Goal: Navigation & Orientation: Find specific page/section

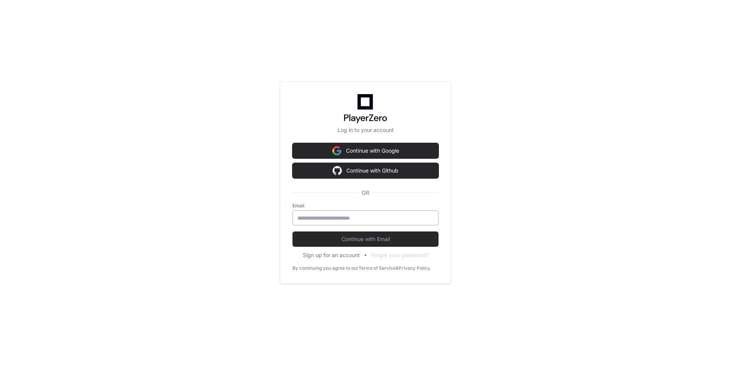
click at [334, 217] on input "email" at bounding box center [365, 218] width 136 height 8
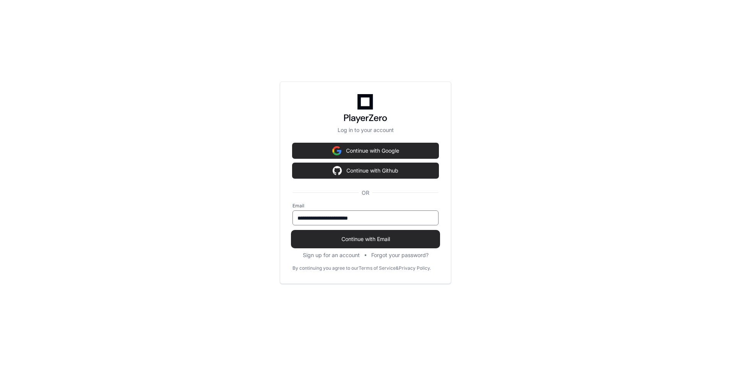
type input "**********"
click at [356, 243] on button "Continue with Email" at bounding box center [365, 238] width 146 height 15
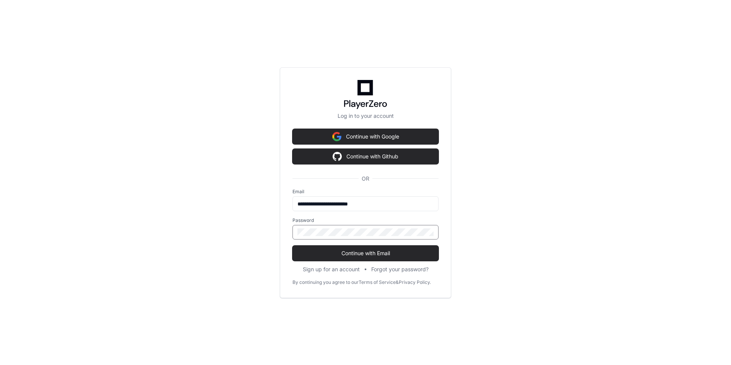
click at [292, 245] on button "Continue with Email" at bounding box center [365, 252] width 146 height 15
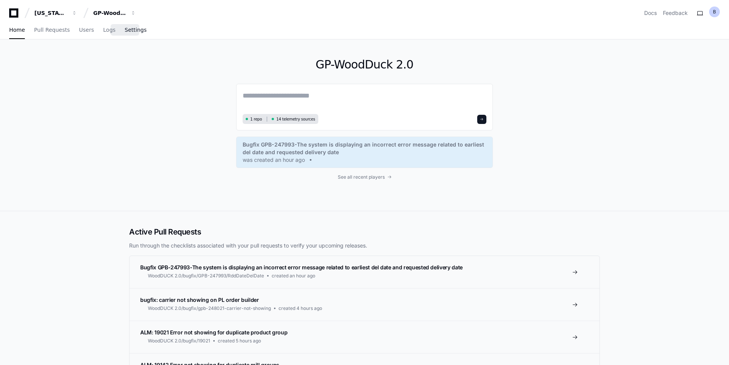
click at [130, 29] on span "Settings" at bounding box center [136, 30] width 22 height 5
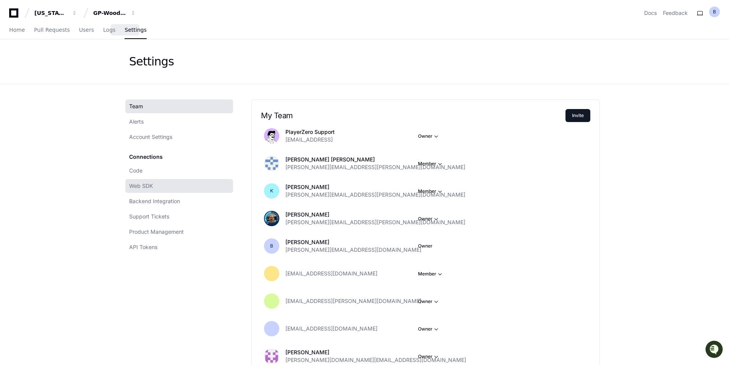
click at [148, 187] on span "Web SDK" at bounding box center [141, 186] width 24 height 8
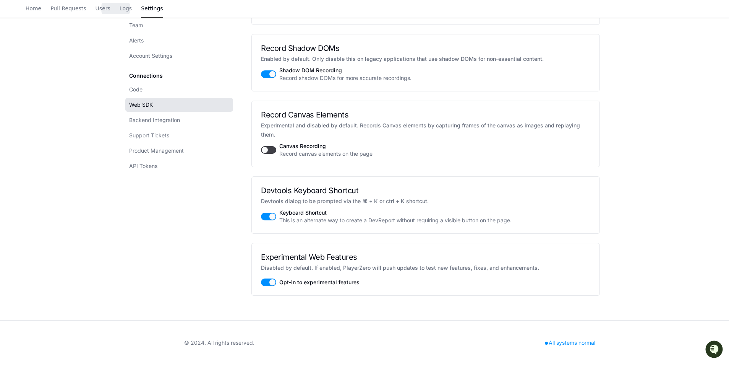
scroll to position [1381, 0]
click at [163, 120] on span "Backend Integration" at bounding box center [154, 120] width 51 height 8
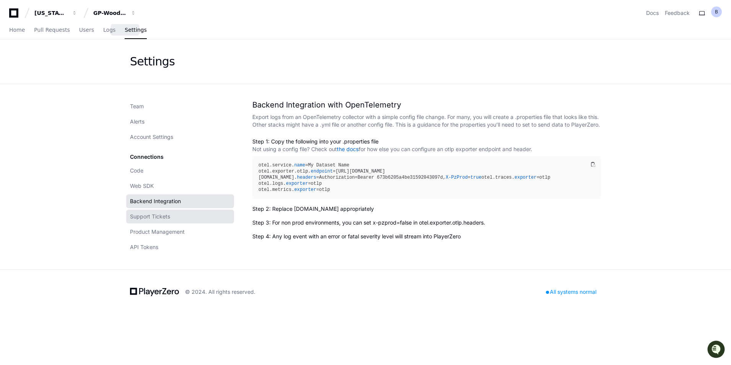
click at [151, 217] on span "Support Tickets" at bounding box center [150, 217] width 40 height 8
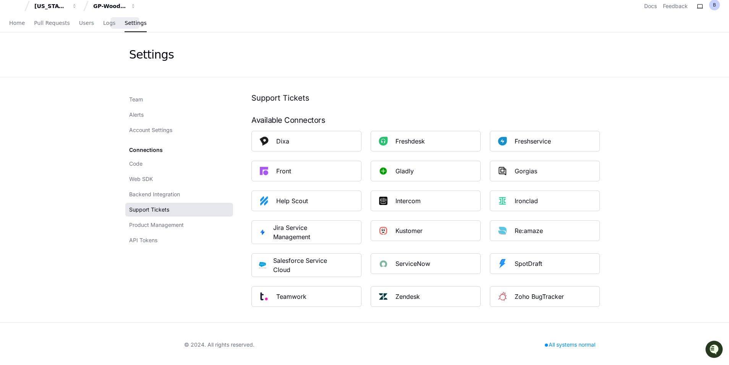
scroll to position [9, 0]
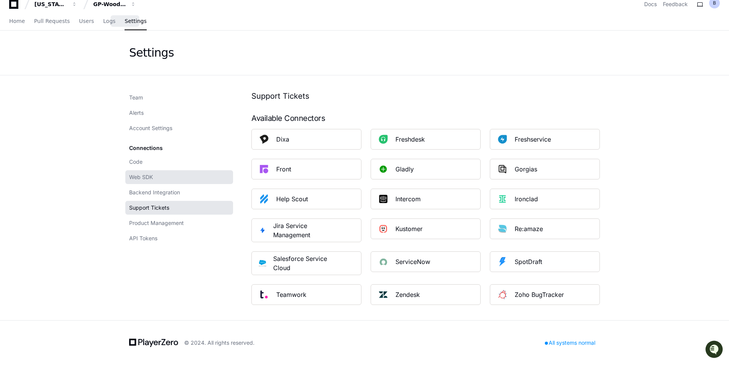
click at [151, 179] on span "Web SDK" at bounding box center [141, 177] width 24 height 8
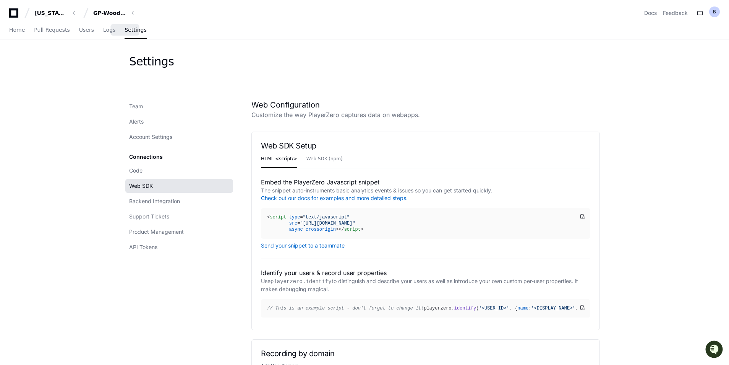
click at [142, 156] on div "Connections Code Web SDK Backend Integration Support Tickets Product Management…" at bounding box center [179, 202] width 108 height 104
click at [137, 169] on span "Code" at bounding box center [135, 171] width 13 height 8
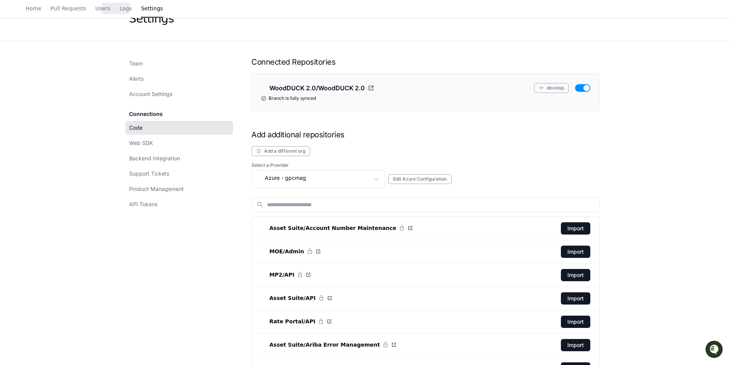
scroll to position [38, 0]
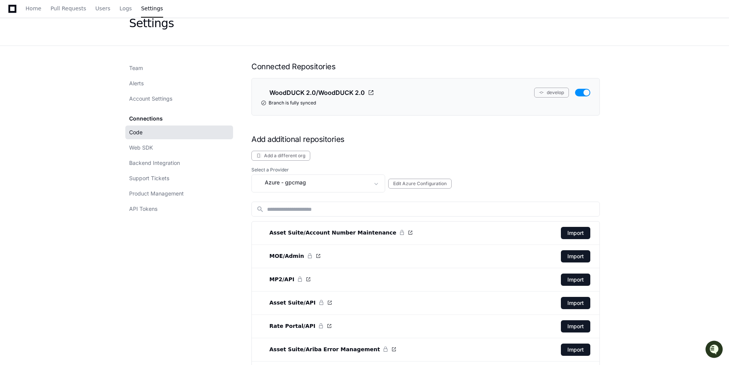
click at [139, 115] on div "Connections Code Web SDK Backend Integration Support Tickets Product Management…" at bounding box center [179, 164] width 108 height 104
click at [139, 117] on div "Connections Code Web SDK Backend Integration Support Tickets Product Management…" at bounding box center [179, 164] width 108 height 104
click at [141, 147] on span "Web SDK" at bounding box center [141, 148] width 24 height 8
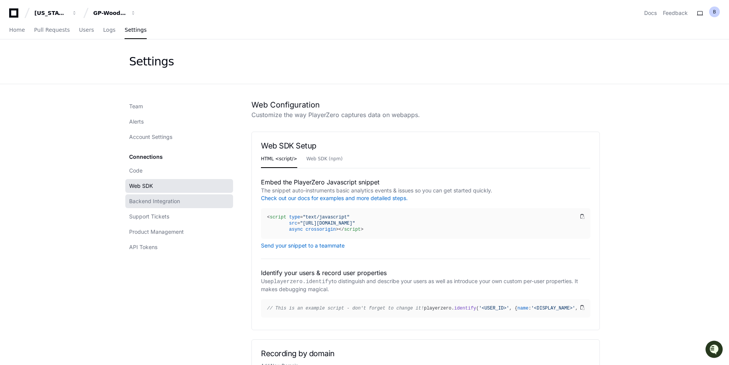
click at [146, 200] on span "Backend Integration" at bounding box center [154, 201] width 51 height 8
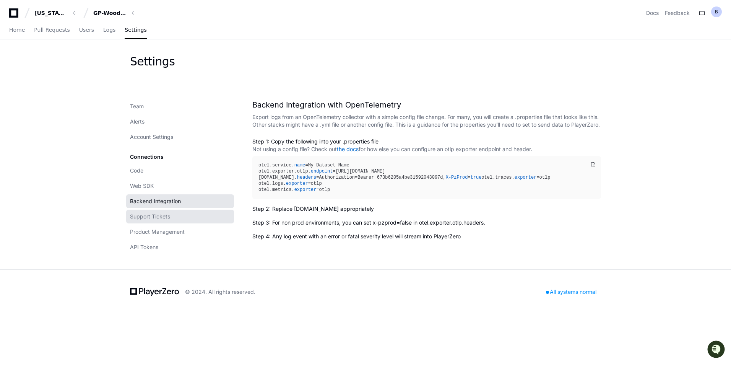
click at [159, 214] on span "Support Tickets" at bounding box center [150, 217] width 40 height 8
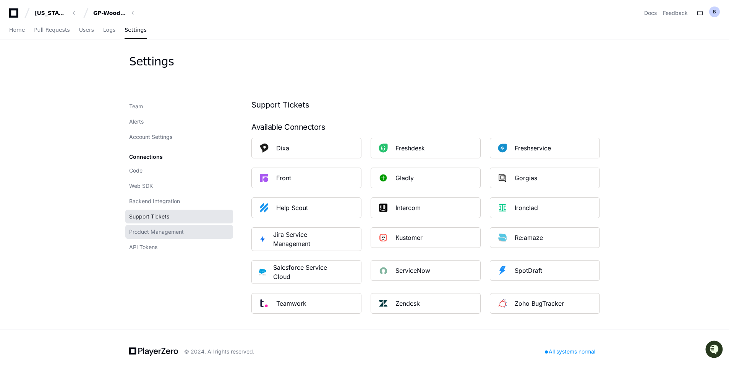
click at [162, 234] on span "Product Management" at bounding box center [156, 232] width 55 height 8
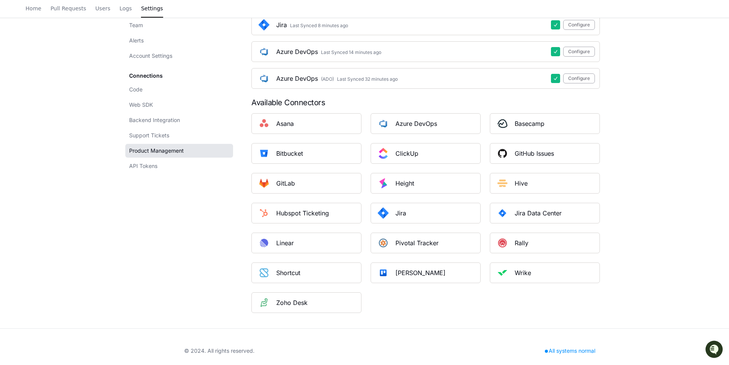
scroll to position [382, 0]
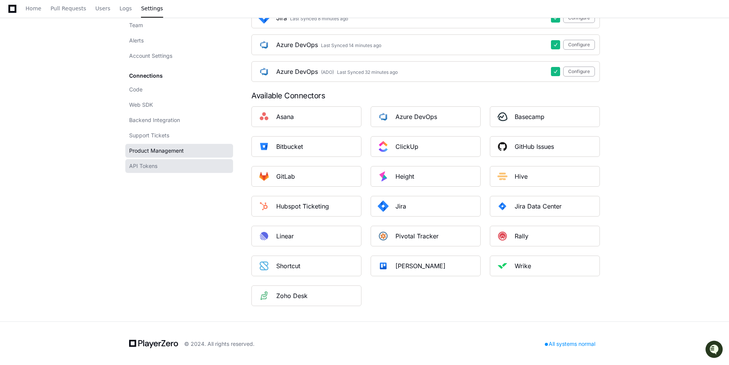
click at [145, 165] on span "API Tokens" at bounding box center [143, 166] width 28 height 8
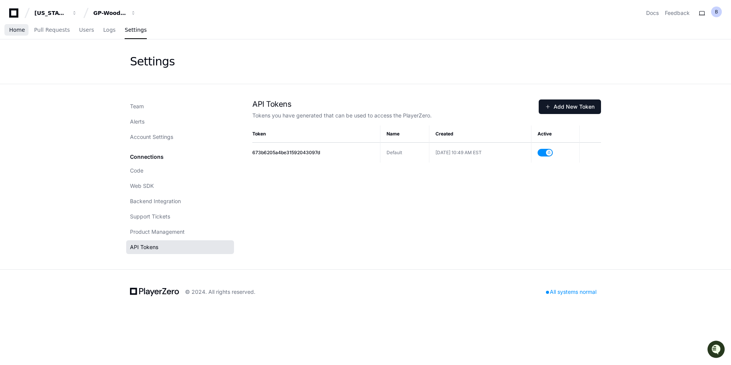
click at [11, 31] on span "Home" at bounding box center [17, 30] width 16 height 5
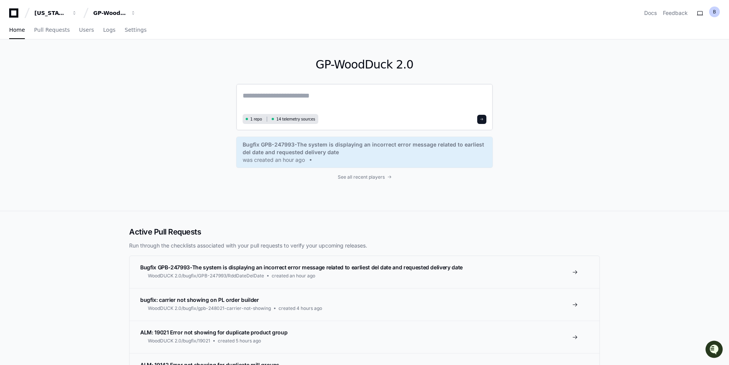
click at [270, 102] on textarea at bounding box center [365, 100] width 244 height 21
type textarea "*"
type textarea "**********"
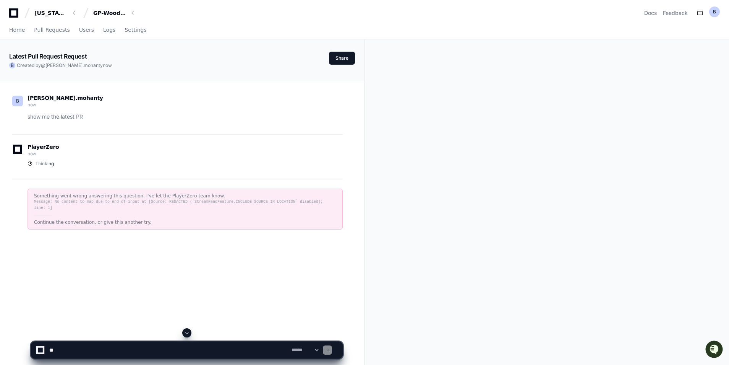
click at [188, 333] on span at bounding box center [187, 333] width 6 height 6
click at [54, 32] on span "Pull Requests" at bounding box center [52, 30] width 36 height 5
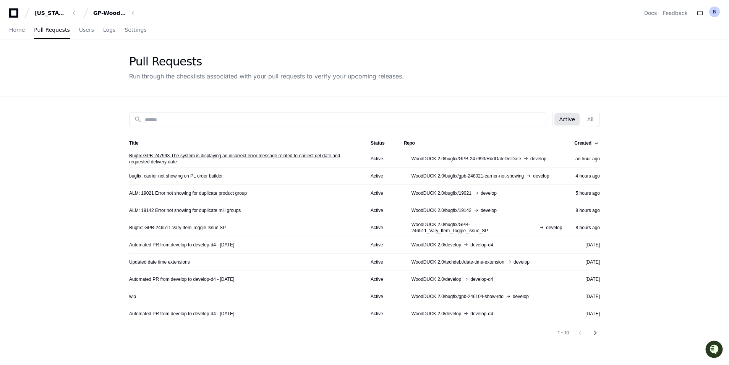
click at [217, 153] on link "Bugfix GPB-247993-The system is displaying an incorrect error message related t…" at bounding box center [243, 159] width 229 height 12
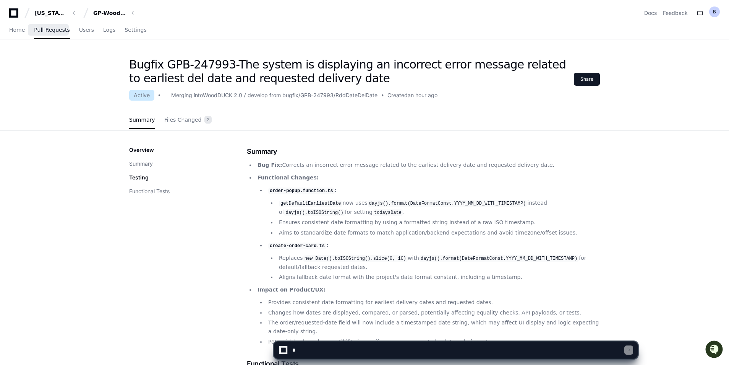
click at [42, 32] on span "Pull Requests" at bounding box center [52, 30] width 36 height 5
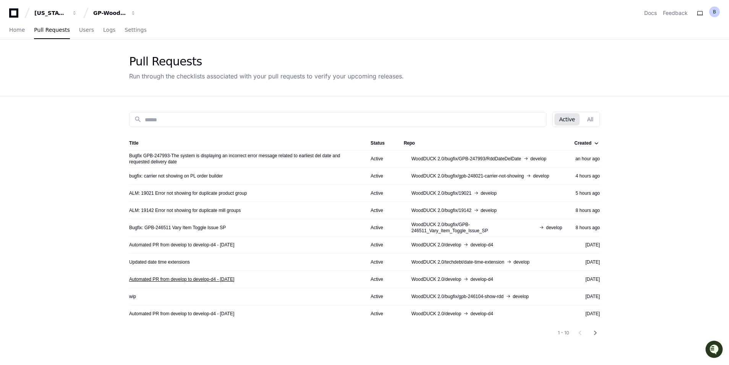
drag, startPoint x: 251, startPoint y: 279, endPoint x: 130, endPoint y: 280, distance: 120.4
click at [130, 280] on div "Automated PR from develop to develop-d4 - [DATE]" at bounding box center [243, 279] width 229 height 6
copy link "Automated PR from develop to develop-d4 - [DATE]"
click at [217, 39] on div "Pull Requests Run through the checklists associated with your pull requests to …" at bounding box center [364, 67] width 489 height 57
